Goal: Task Accomplishment & Management: Use online tool/utility

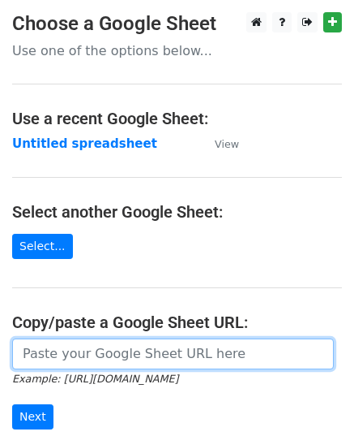
click at [140, 354] on input "url" at bounding box center [173, 353] width 322 height 31
paste input "https://docs.google.com/spreadsheets/d/1qXreTmf5H4Fu4OP9hI08DBAM6X985im8nxUa4SI…"
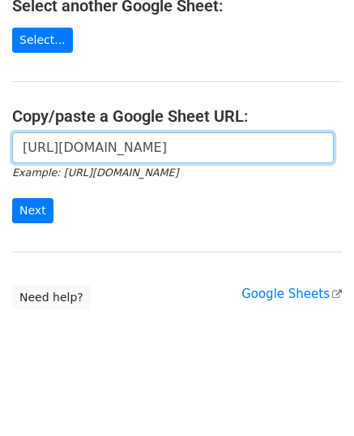
scroll to position [206, 0]
type input "https://docs.google.com/spreadsheets/d/1qXreTmf5H4Fu4OP9hI08DBAM6X985im8nxUa4SI…"
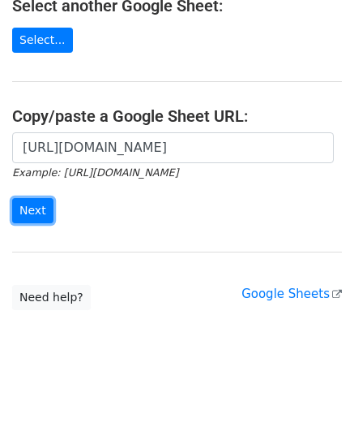
scroll to position [0, 0]
click at [29, 211] on input "Next" at bounding box center [32, 210] width 41 height 25
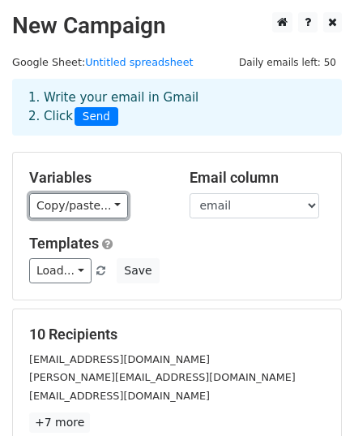
click at [65, 204] on link "Copy/paste..." at bounding box center [78, 205] width 99 height 25
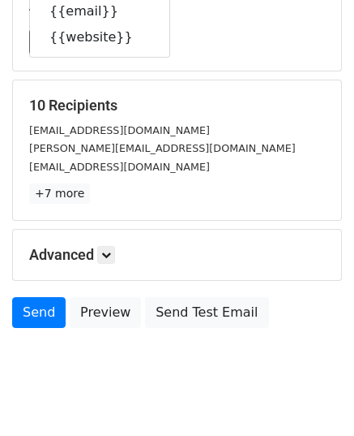
scroll to position [255, 0]
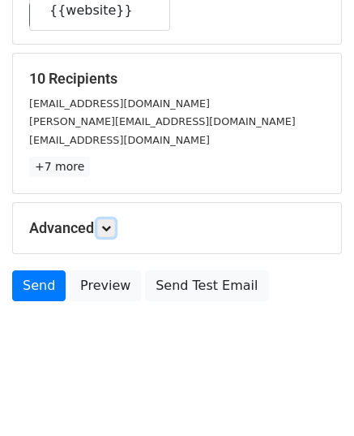
click at [109, 231] on link at bounding box center [106, 228] width 18 height 18
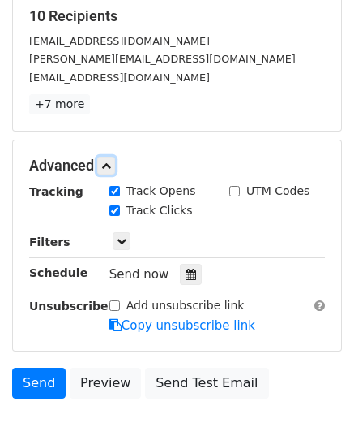
scroll to position [392, 0]
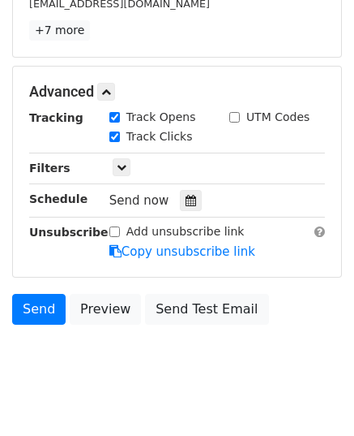
click at [185, 190] on div at bounding box center [191, 200] width 22 height 21
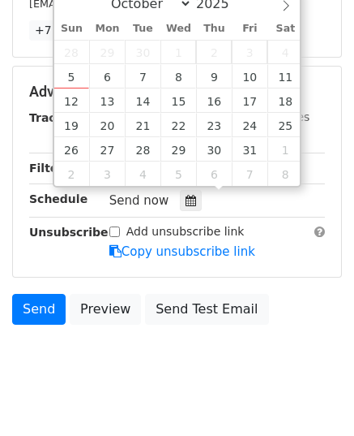
type input "2025-10-08 12:00"
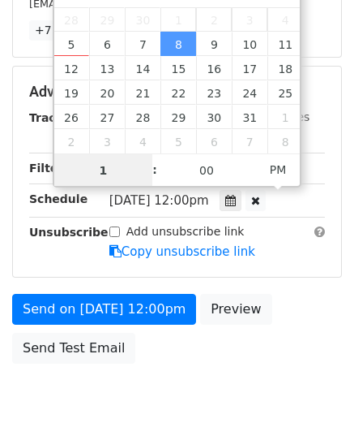
type input "10"
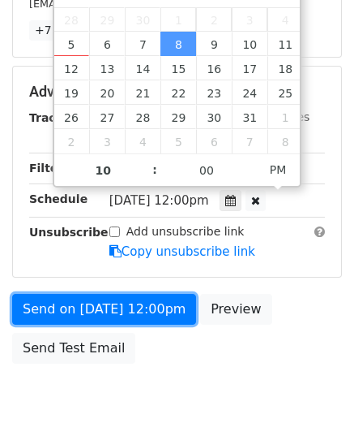
type input "2025-10-08 22:00"
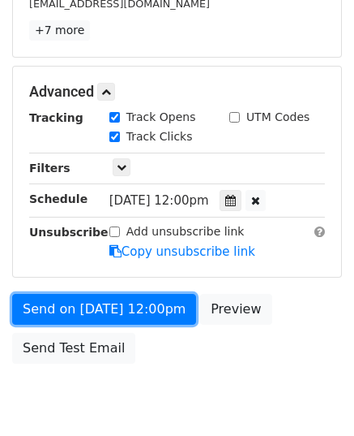
click at [140, 304] on link "Send on Oct 8 at 12:00pm" at bounding box center [104, 309] width 184 height 31
click at [140, 304] on link "Send on Oct 8 at 10:00pm" at bounding box center [104, 309] width 184 height 31
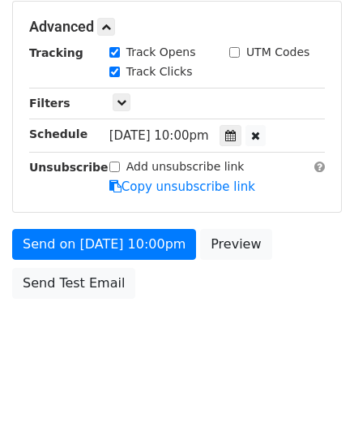
scroll to position [388, 0]
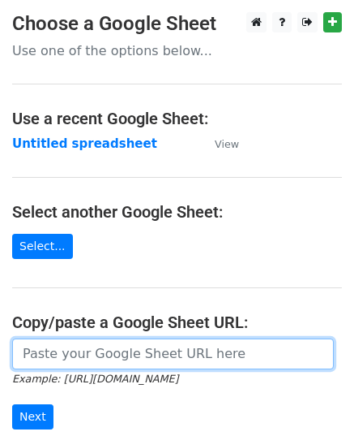
click at [105, 351] on input "url" at bounding box center [173, 353] width 322 height 31
paste input "https://docs.google.com/spreadsheets/d/1cilNxFDDsgMYinzwZNaopKPYeNM0nlHZQ0H_PMf…"
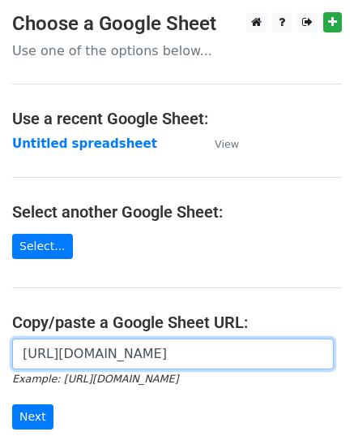
scroll to position [0, 365]
type input "https://docs.google.com/spreadsheets/d/1cilNxFDDsgMYinzwZNaopKPYeNM0nlHZQ0H_PMf…"
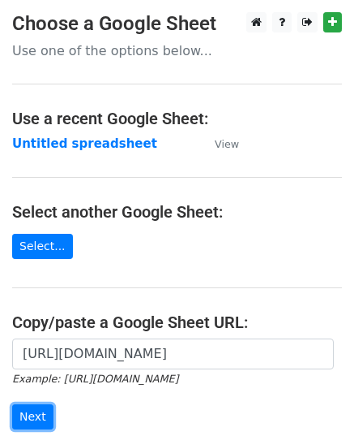
scroll to position [0, 0]
click at [24, 416] on input "Next" at bounding box center [32, 416] width 41 height 25
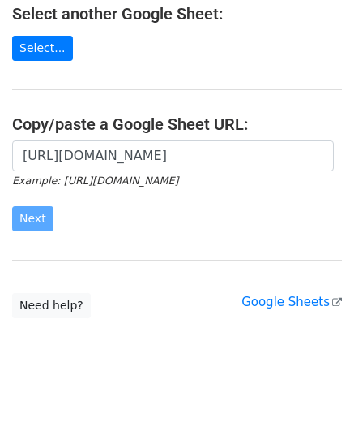
scroll to position [206, 0]
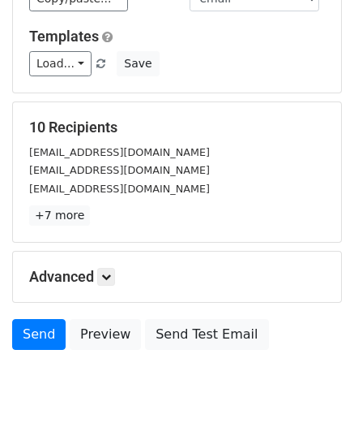
scroll to position [255, 0]
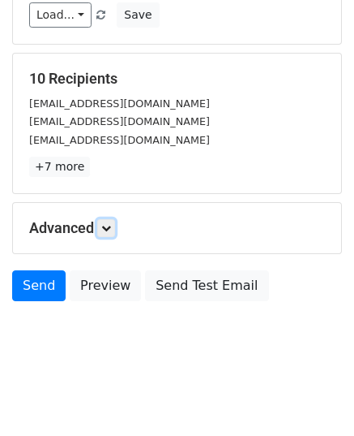
click at [111, 223] on icon at bounding box center [106, 228] width 10 height 10
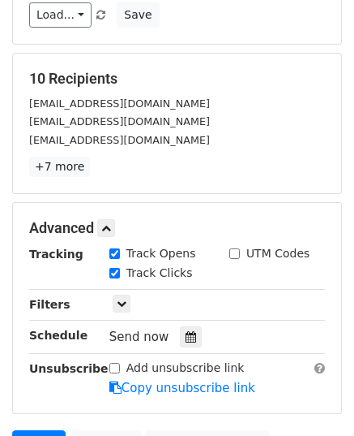
click at [186, 333] on icon at bounding box center [191, 336] width 11 height 11
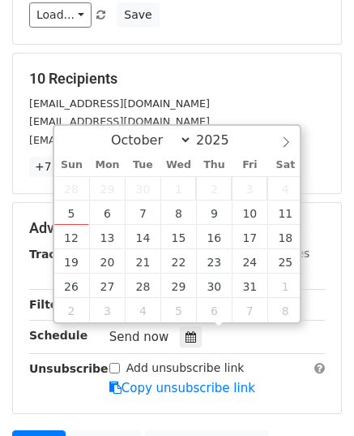
type input "2025-10-09 12:00"
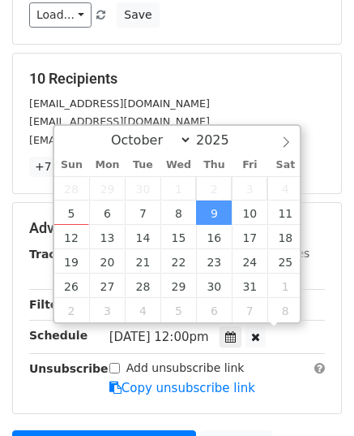
scroll to position [0, 0]
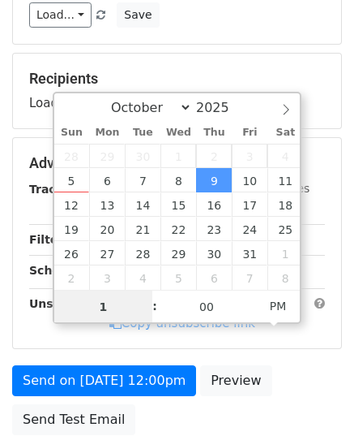
type input "11"
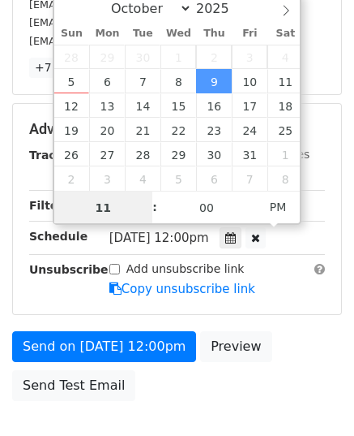
scroll to position [452, 0]
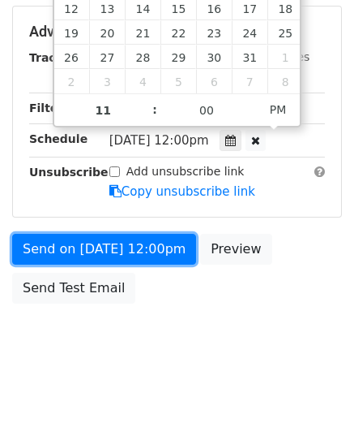
type input "2025-10-09 23:00"
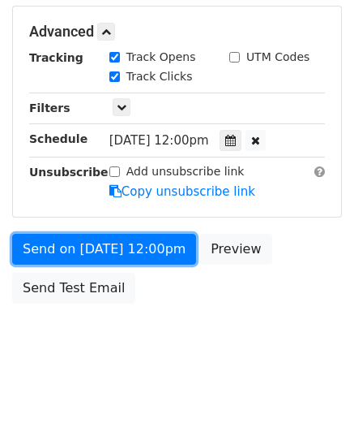
click at [84, 234] on link "Send on Oct 9 at 12:00pm" at bounding box center [104, 249] width 184 height 31
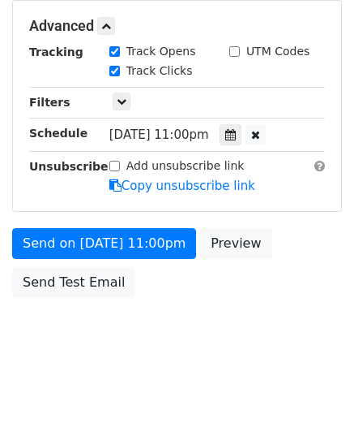
scroll to position [388, 0]
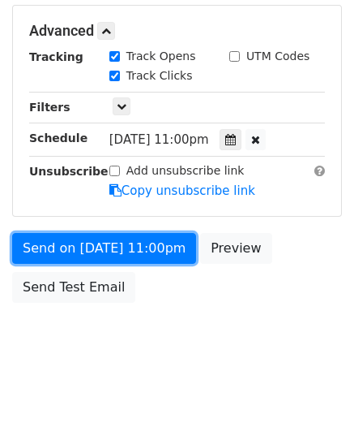
click at [89, 235] on link "Send on Oct 9 at 11:00pm" at bounding box center [104, 248] width 184 height 31
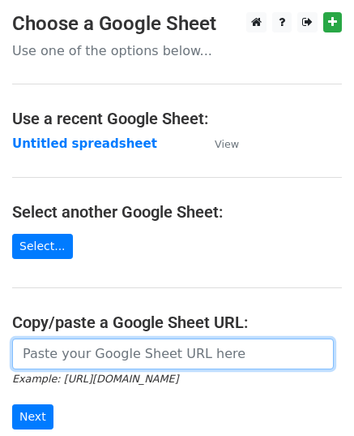
click at [121, 351] on input "url" at bounding box center [173, 353] width 322 height 31
paste input "[URL][DOMAIN_NAME]"
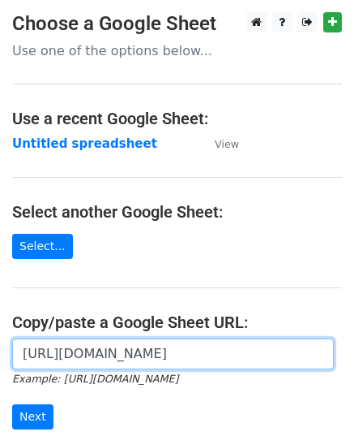
scroll to position [0, 366]
type input "[URL][DOMAIN_NAME]"
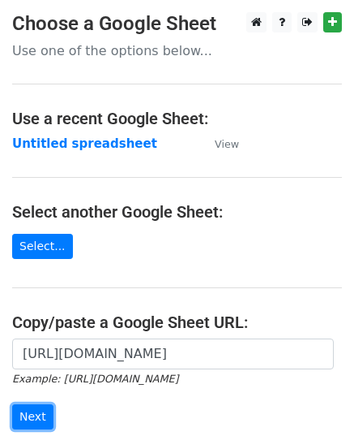
click at [28, 419] on input "Next" at bounding box center [32, 416] width 41 height 25
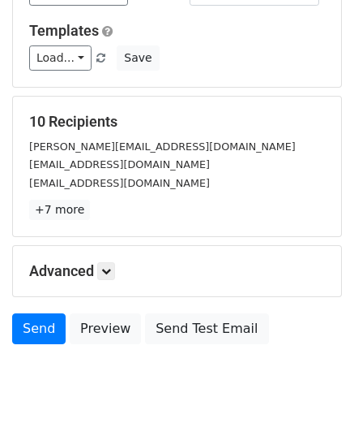
scroll to position [255, 0]
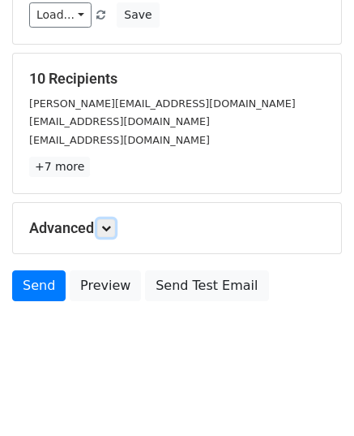
click at [105, 227] on icon at bounding box center [106, 228] width 10 height 10
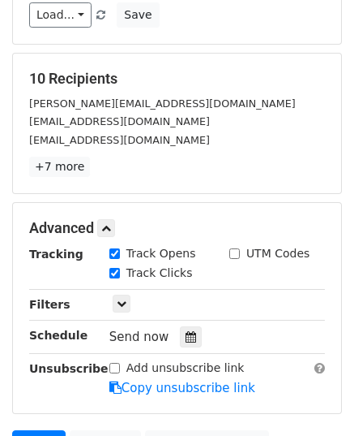
click at [187, 333] on icon at bounding box center [191, 336] width 11 height 11
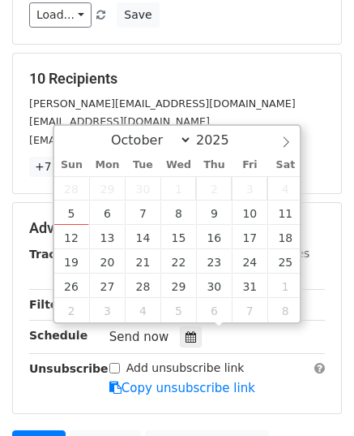
type input "[DATE] 12:00"
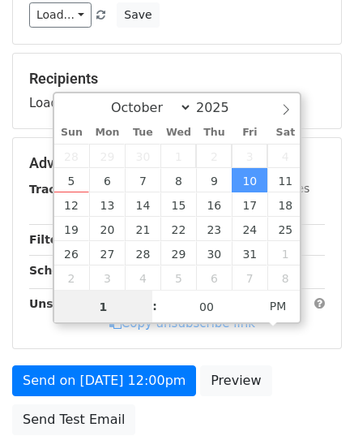
type input "11"
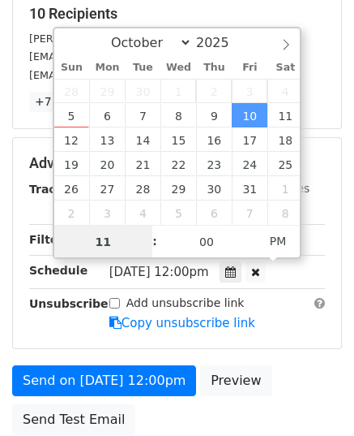
scroll to position [418, 0]
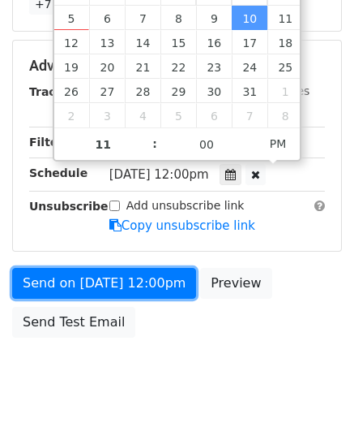
type input "[DATE] 23:00"
click at [82, 278] on link "Send on [DATE] 12:00pm" at bounding box center [104, 283] width 184 height 31
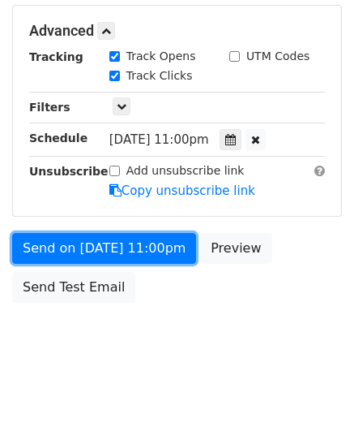
click at [84, 243] on link "Send on [DATE] 11:00pm" at bounding box center [104, 248] width 184 height 31
